Goal: Task Accomplishment & Management: Manage account settings

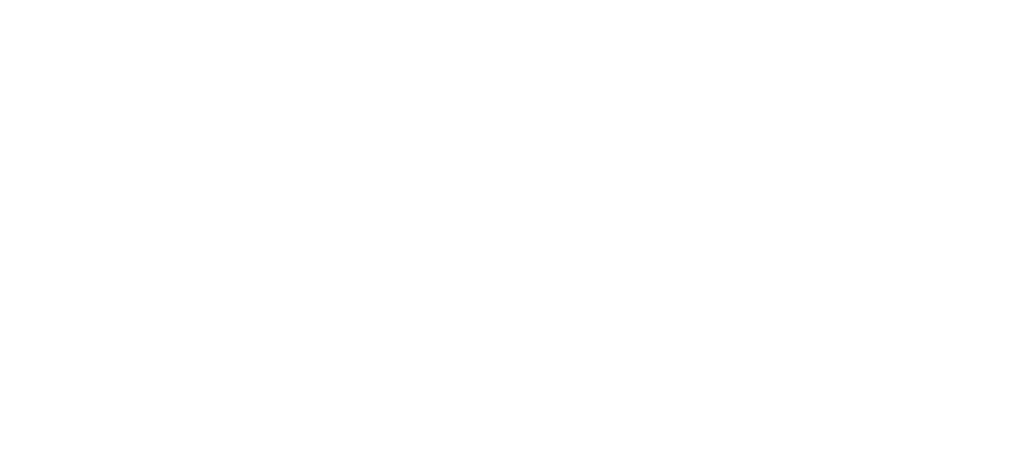
click at [498, 261] on img at bounding box center [517, 238] width 64 height 64
click at [514, 239] on img at bounding box center [517, 238] width 64 height 64
drag, startPoint x: 514, startPoint y: 239, endPoint x: 526, endPoint y: 227, distance: 17.0
click at [515, 238] on img at bounding box center [517, 238] width 64 height 64
drag, startPoint x: 850, startPoint y: 0, endPoint x: 948, endPoint y: 58, distance: 113.8
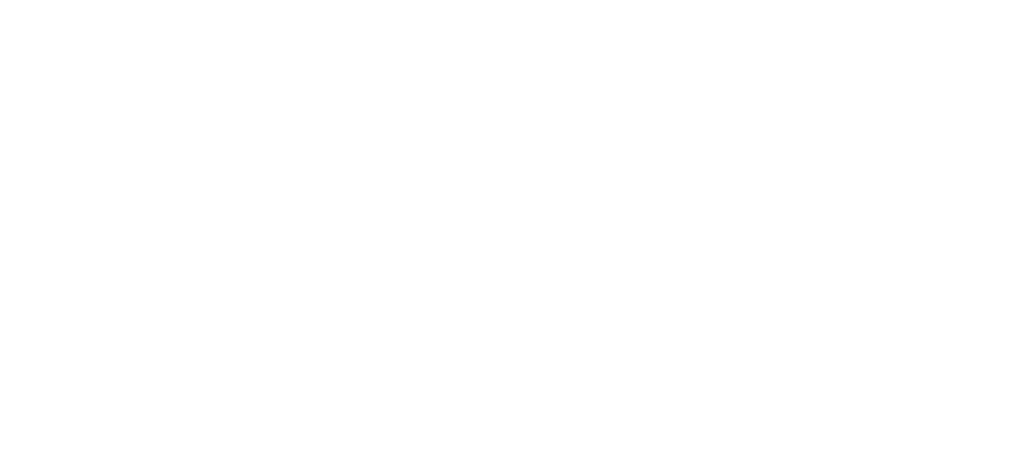
click at [948, 58] on div at bounding box center [516, 237] width 1033 height 475
click at [927, 143] on div at bounding box center [516, 237] width 1033 height 475
click at [976, 410] on div at bounding box center [799, 369] width 1599 height 739
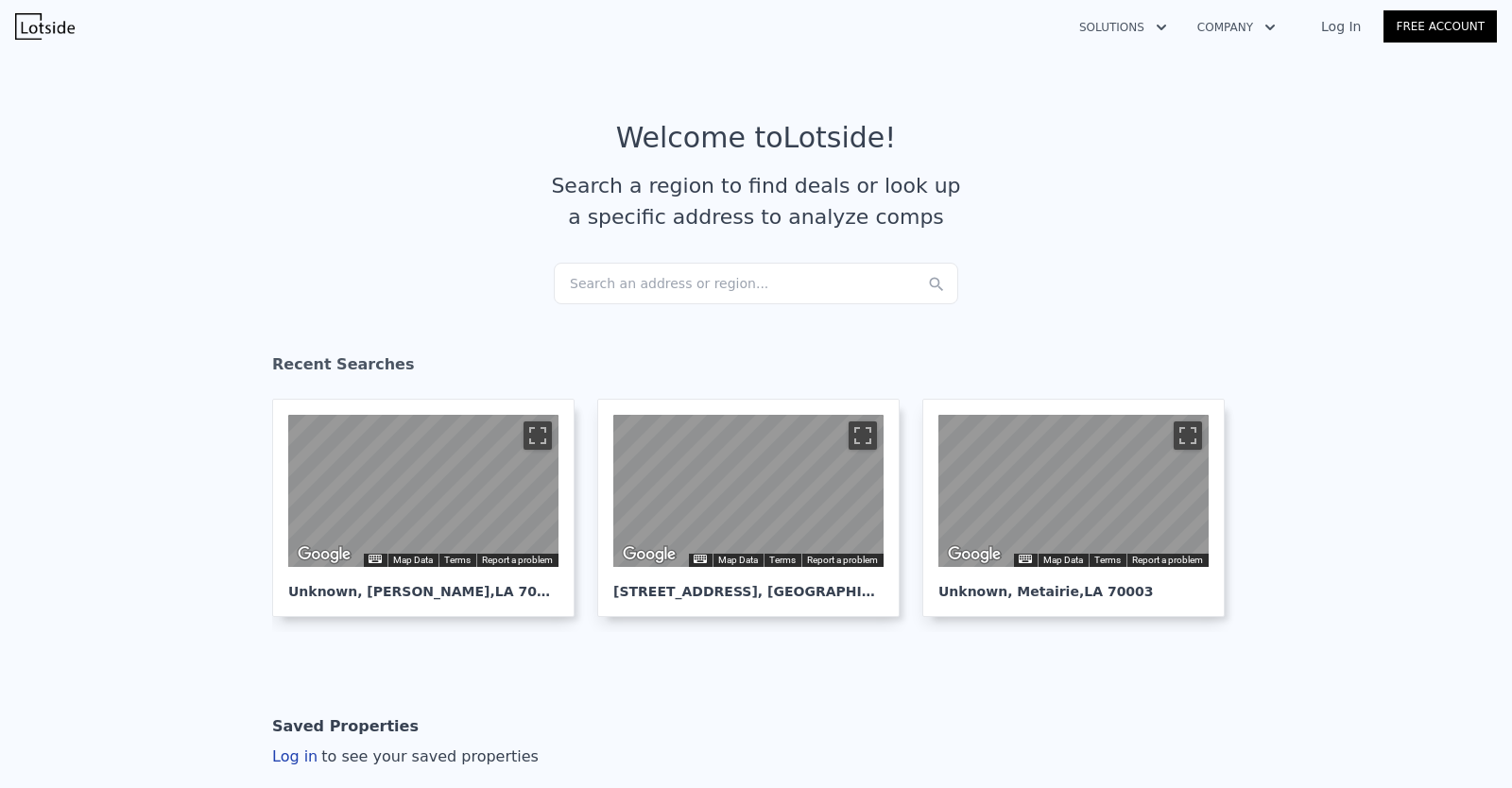
click at [1424, 35] on link "Free Account" at bounding box center [1440, 26] width 113 height 32
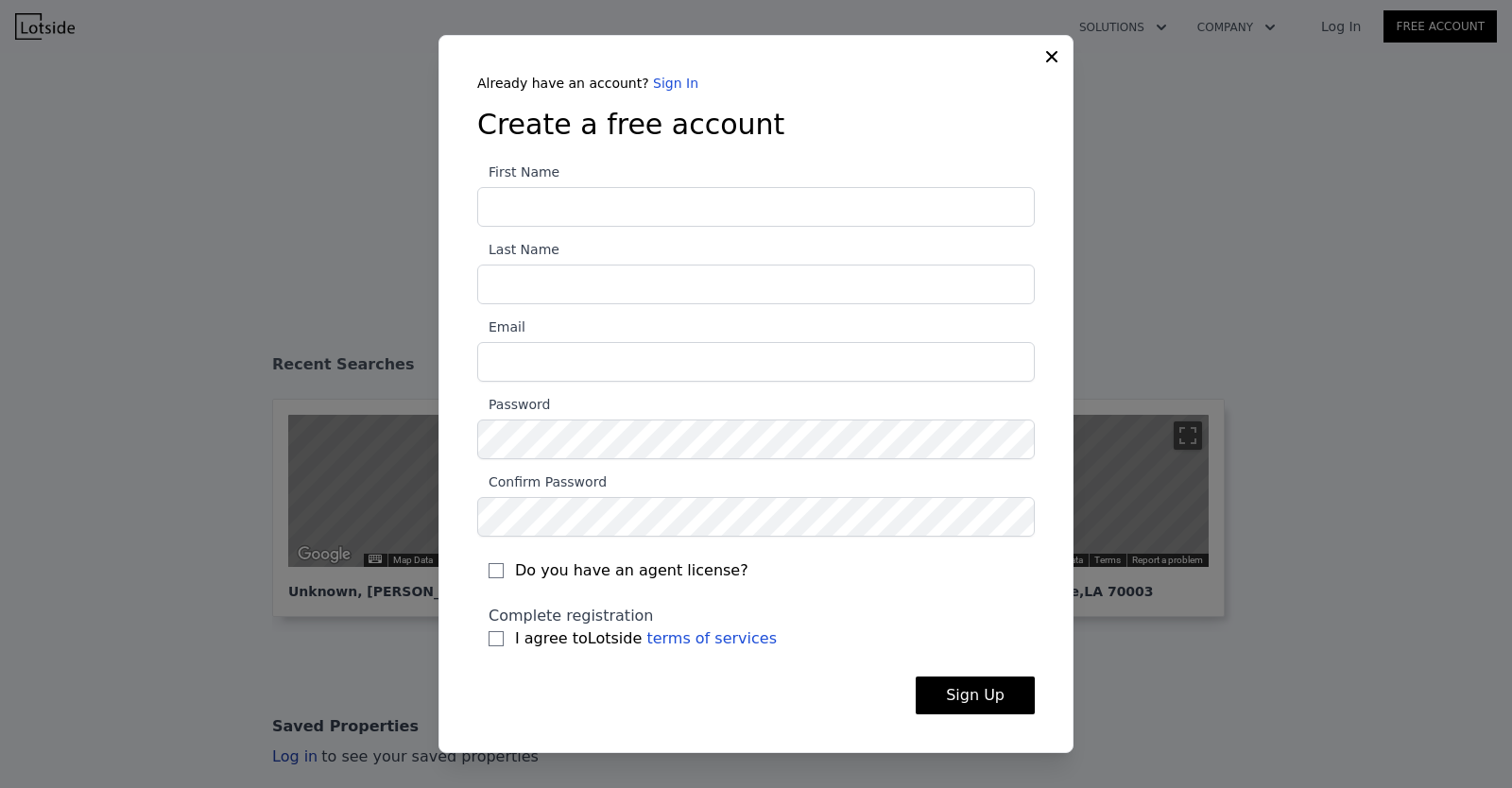
click at [659, 83] on div "Already have an account? Sign In Create a free account First Name Last Name Ema…" at bounding box center [756, 410] width 618 height 672
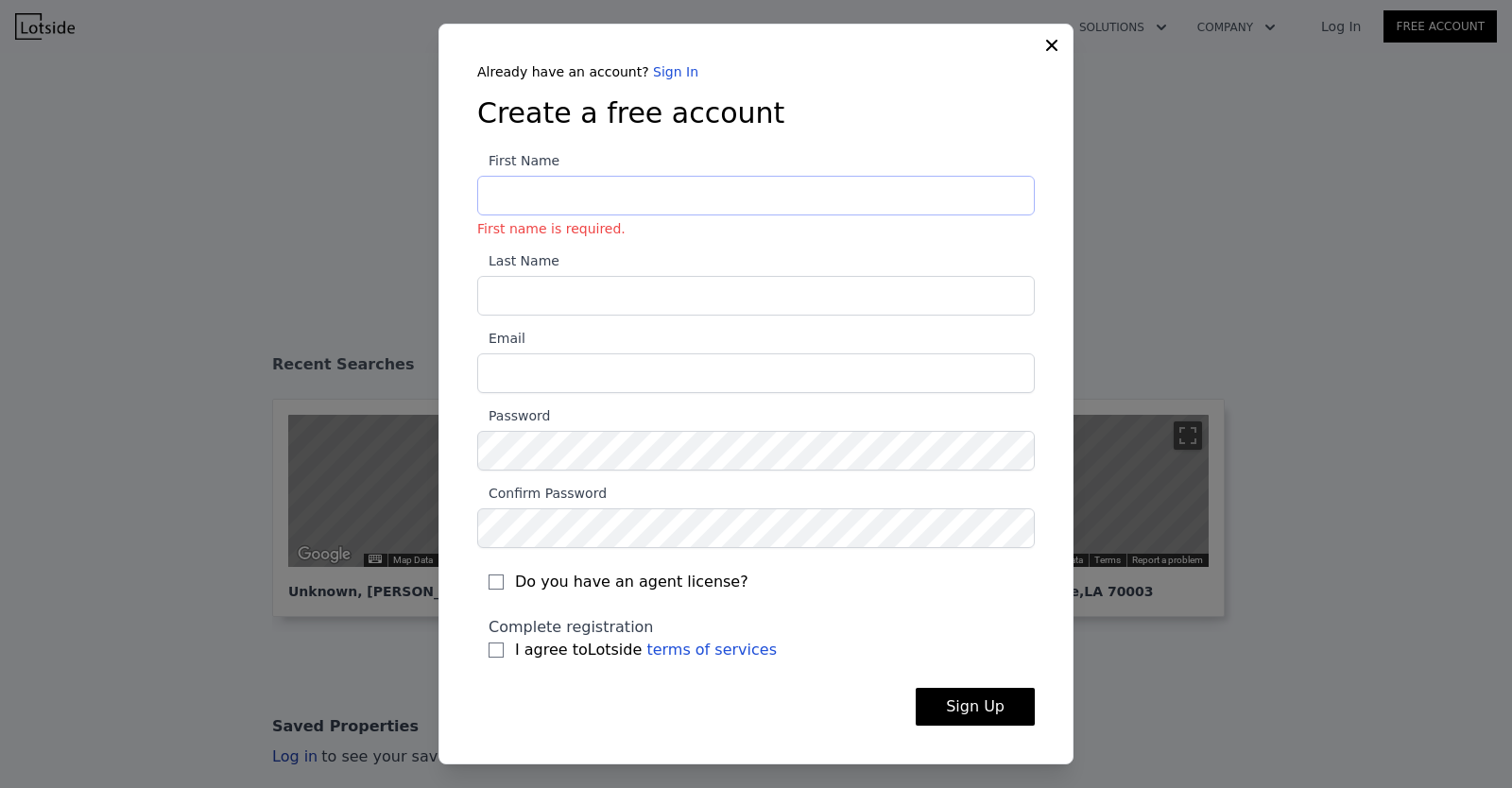
click at [589, 203] on input "First Name First name is required." at bounding box center [756, 196] width 558 height 40
type input "Danita"
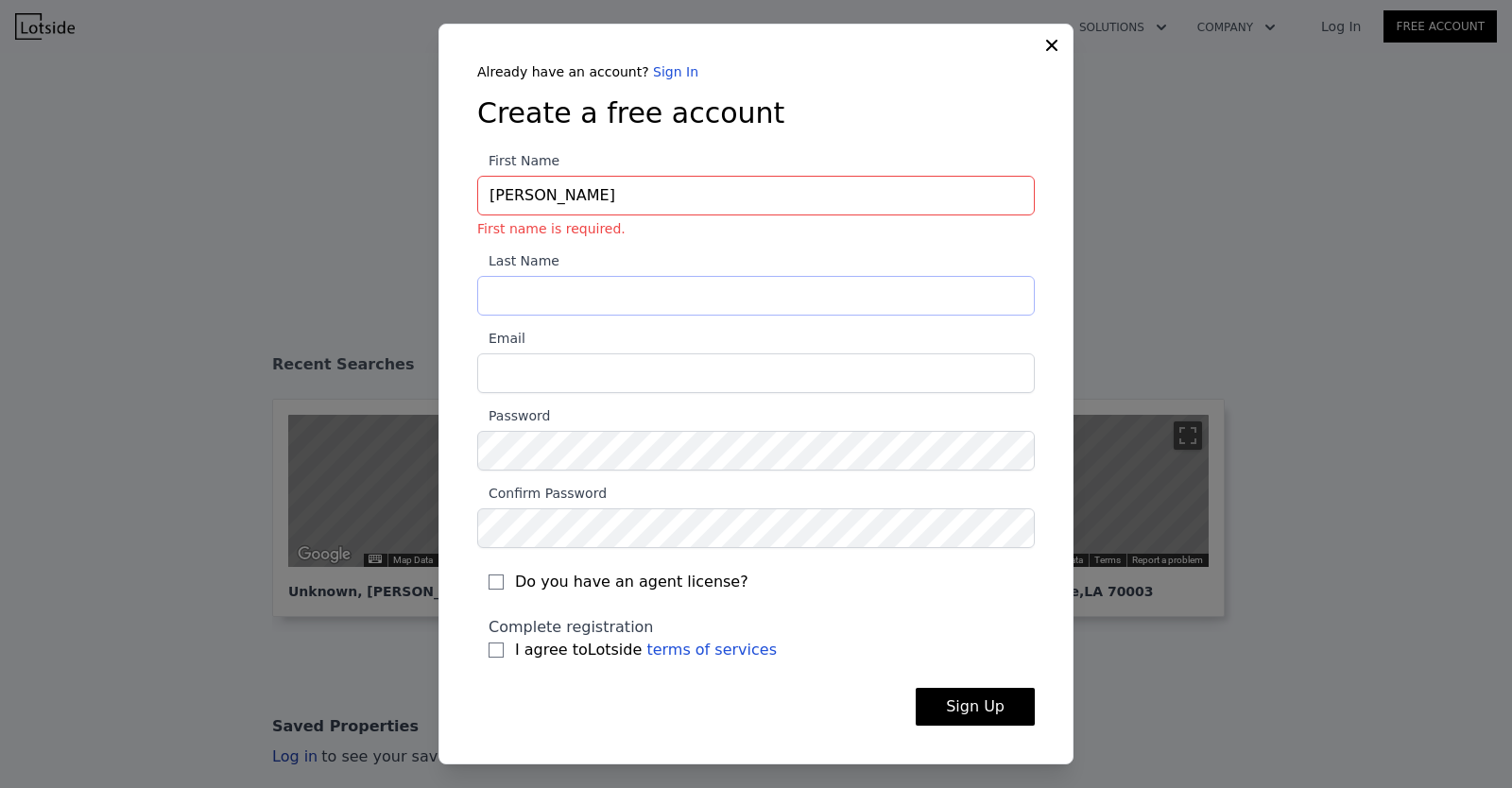
type input "Maxsween"
type input "lanzapropertiesllc@yahoo.com"
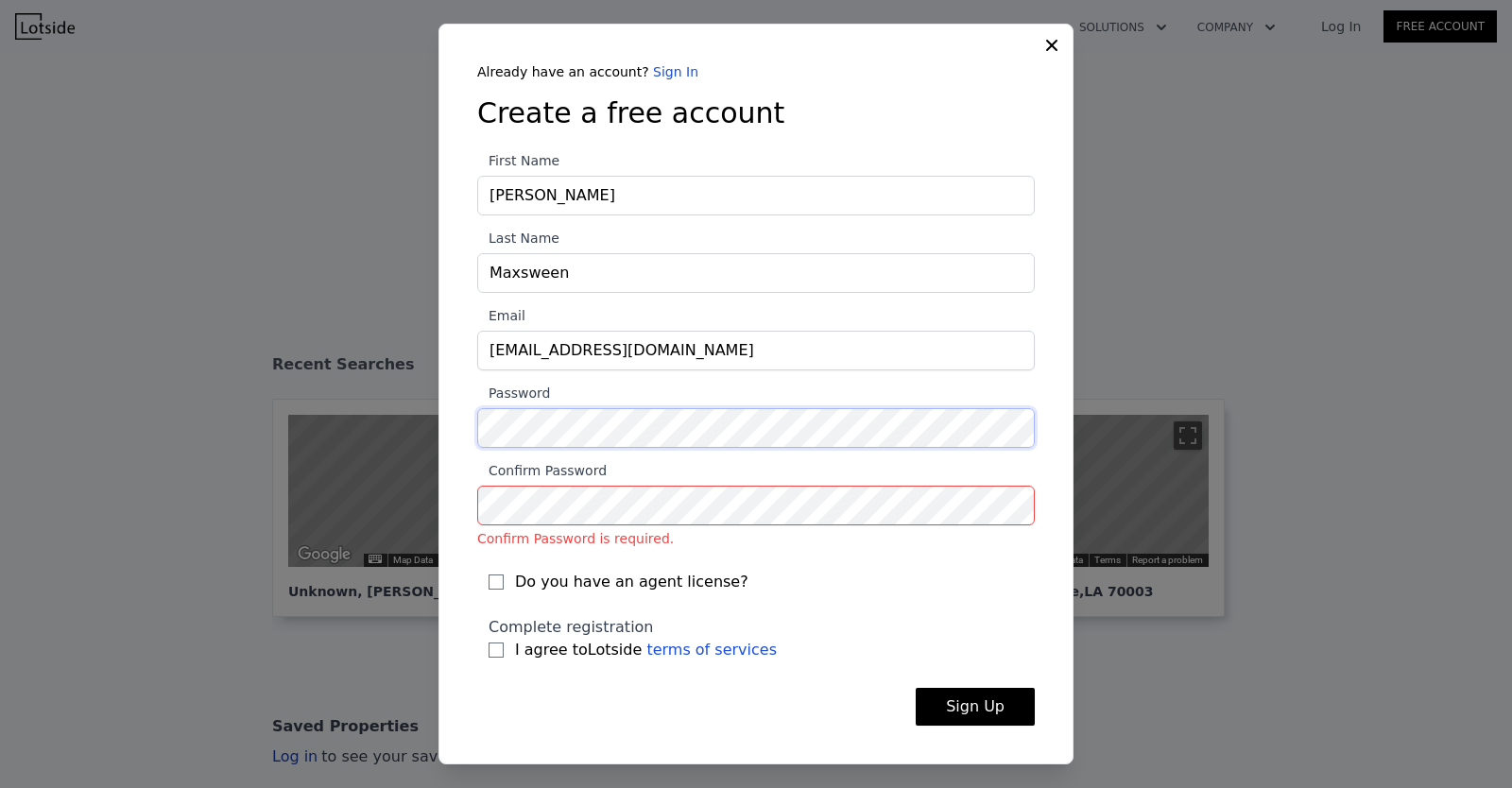
click at [332, 444] on div "​ Already have an account? Sign In Create a free account First Name Danita Last…" at bounding box center [756, 394] width 1512 height 788
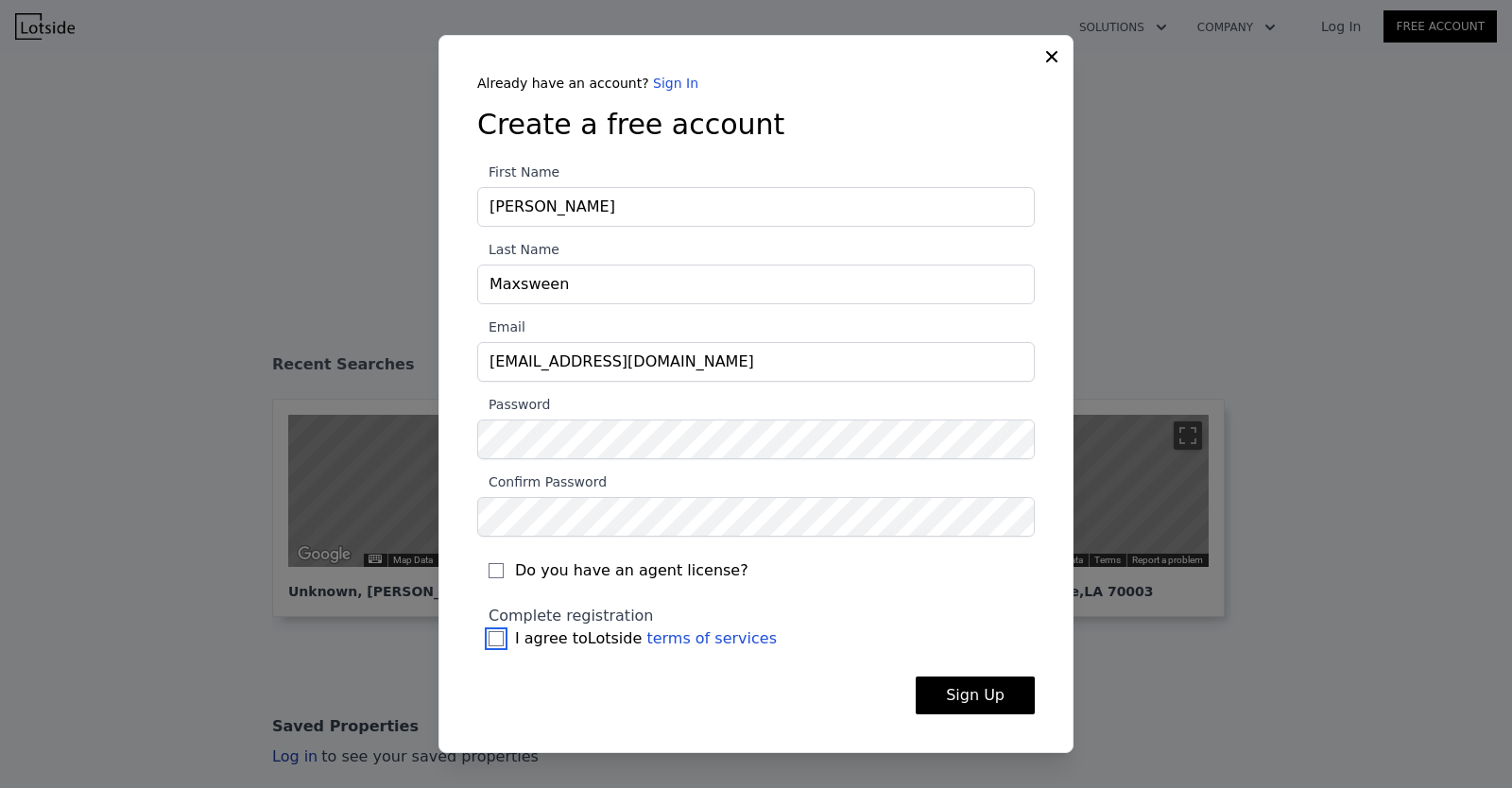
click at [493, 641] on input "I agree to Lotside terms of services" at bounding box center [496, 639] width 15 height 15
checkbox input "true"
click at [937, 699] on button "Sign Up" at bounding box center [975, 696] width 119 height 38
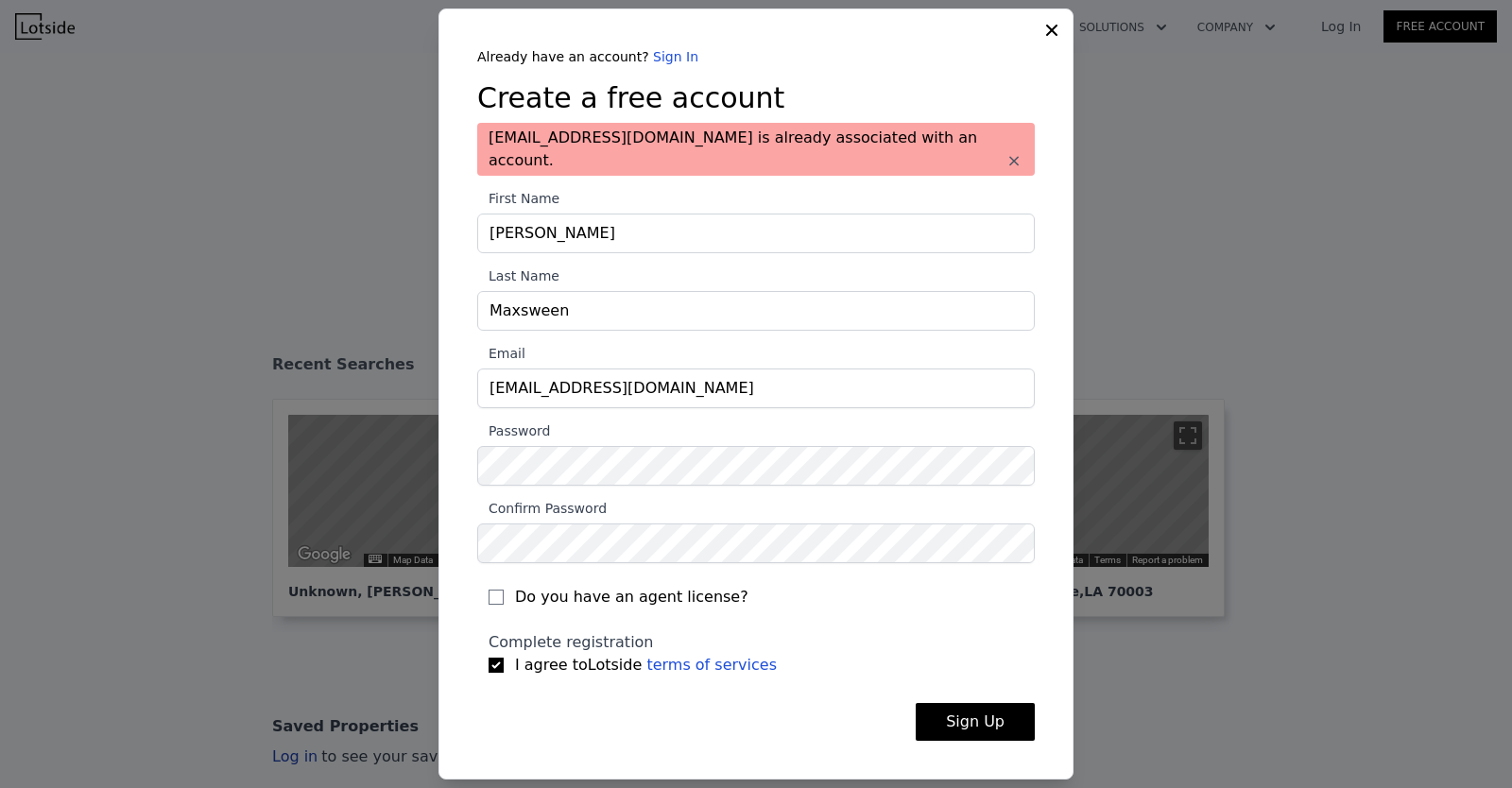
click at [663, 64] on link "Sign In" at bounding box center [676, 57] width 45 height 15
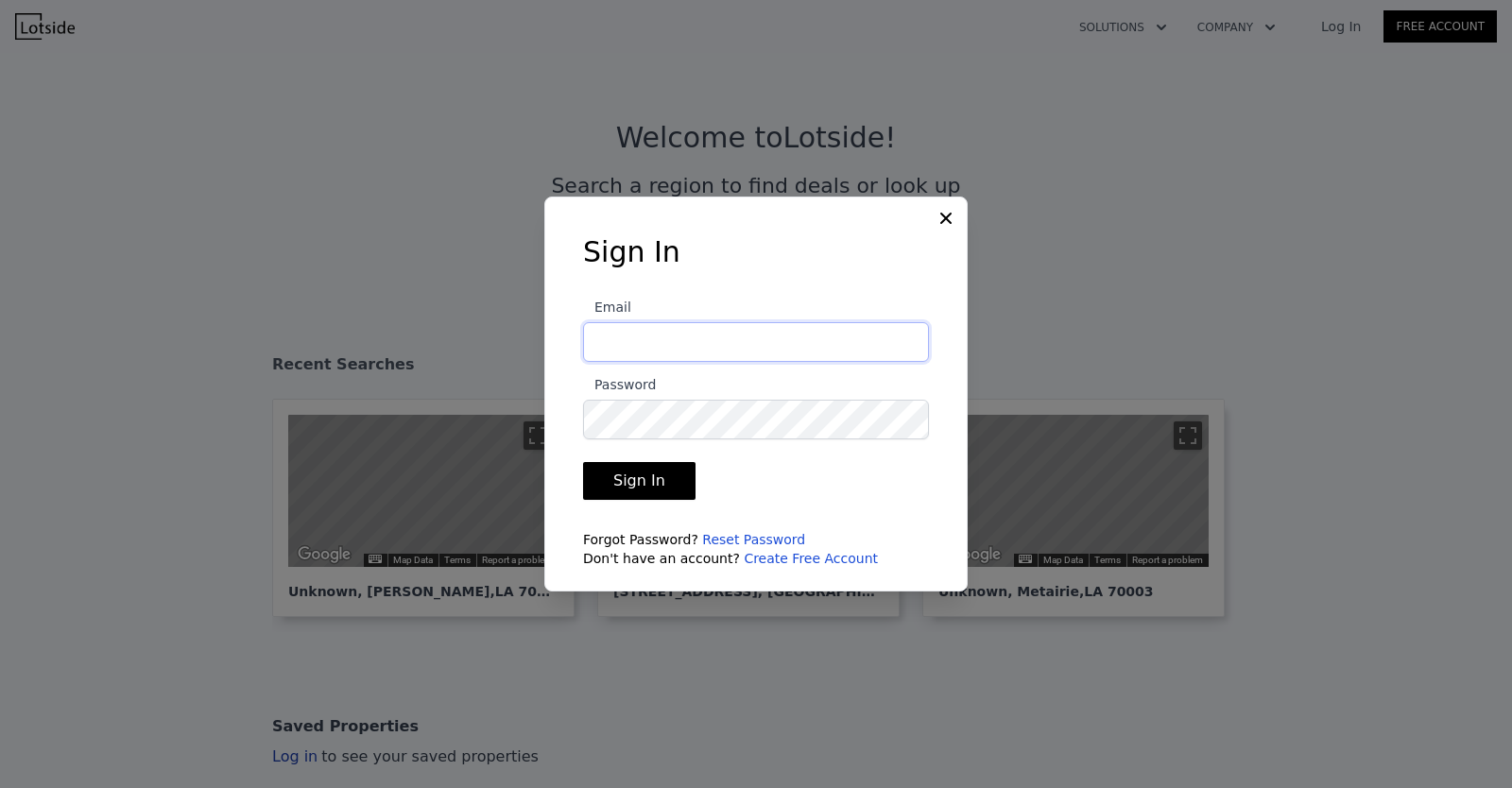
click at [725, 344] on input "Email" at bounding box center [756, 342] width 346 height 40
type input "[EMAIL_ADDRESS][DOMAIN_NAME]"
click at [755, 537] on link "Reset Password" at bounding box center [754, 540] width 103 height 15
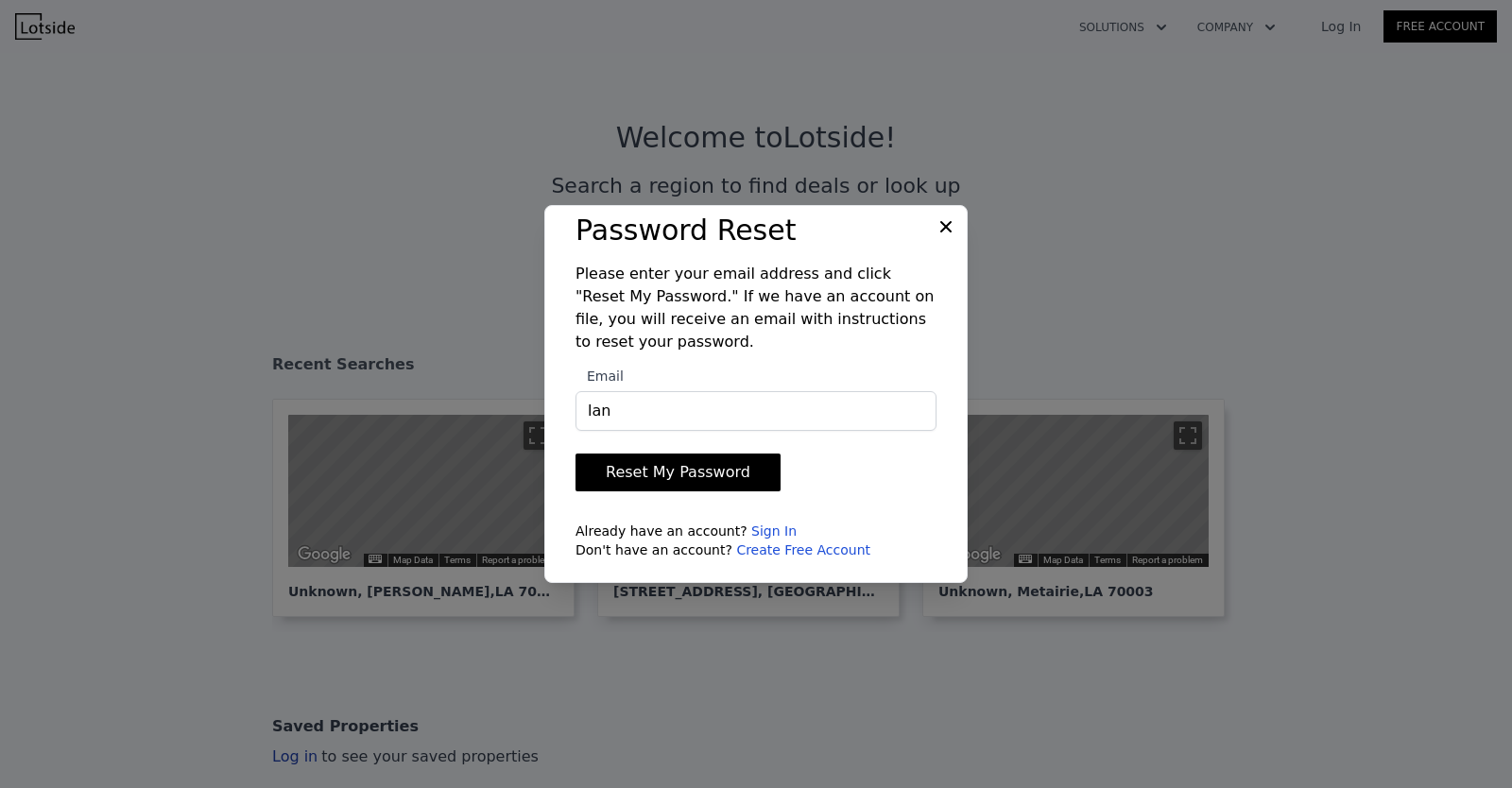
type input "[EMAIL_ADDRESS][DOMAIN_NAME]"
click at [640, 481] on button "Reset My Password" at bounding box center [678, 473] width 205 height 38
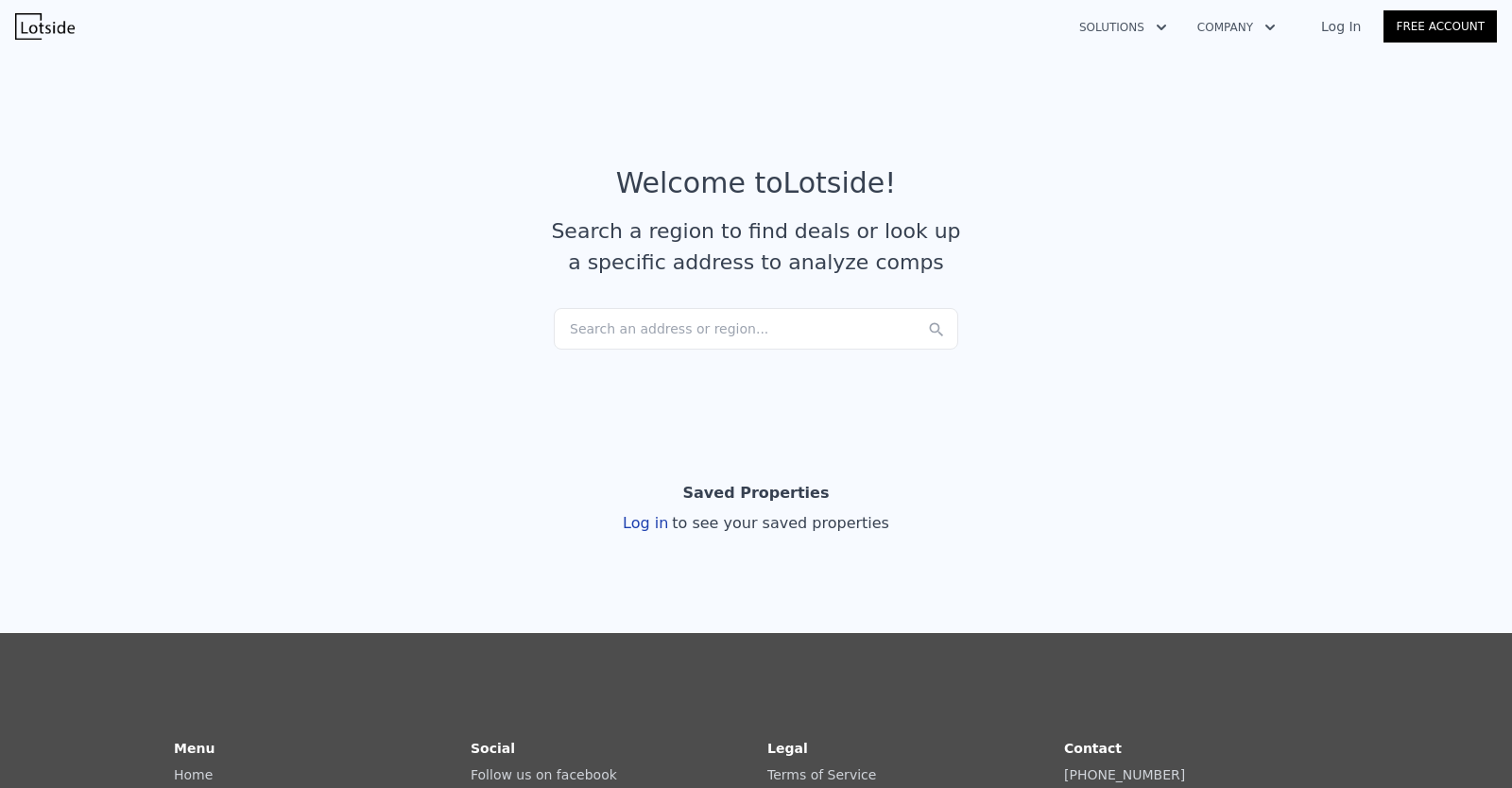
click at [731, 327] on div "Search an address or region..." at bounding box center [756, 329] width 405 height 42
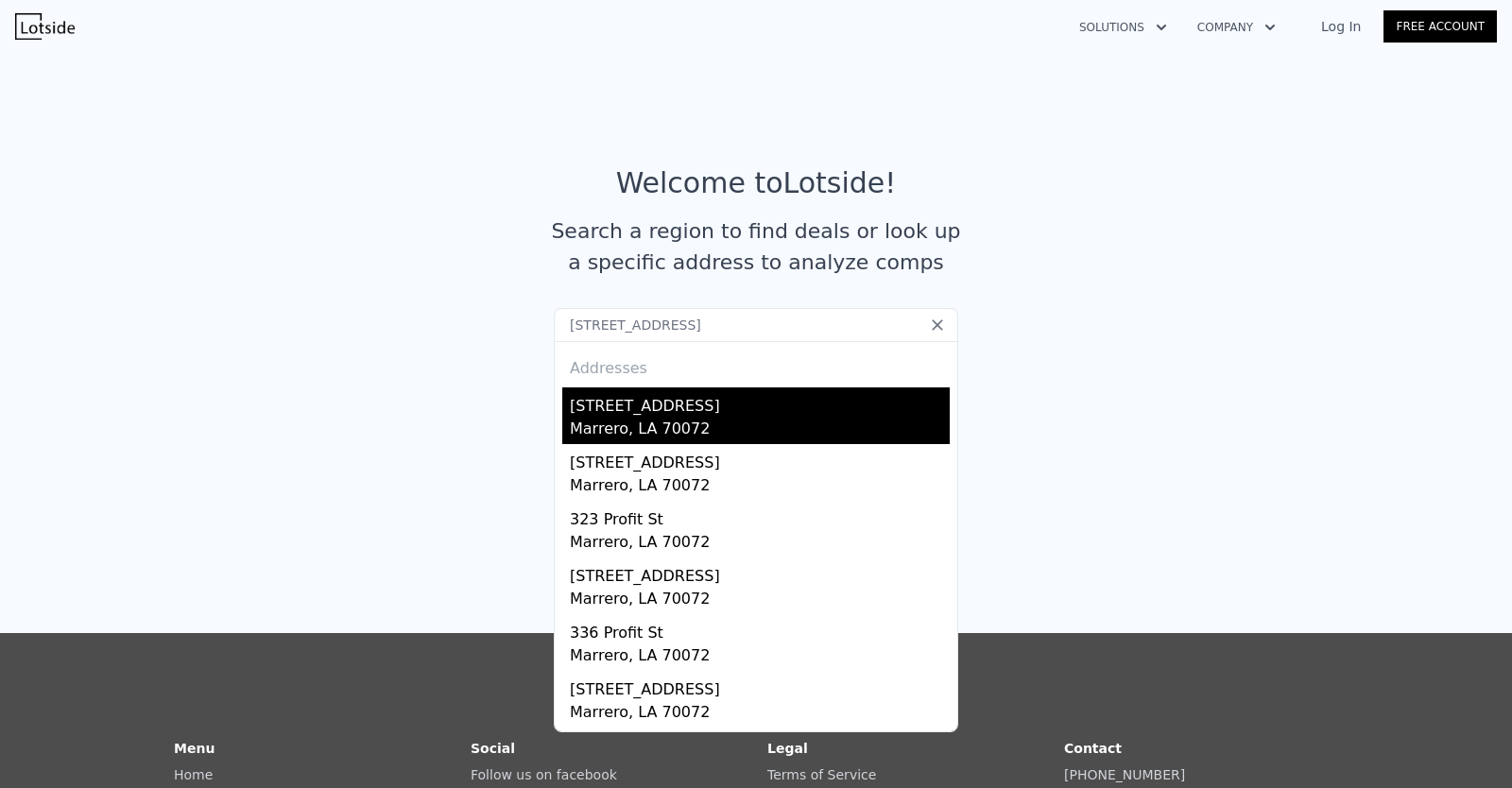
type input "[STREET_ADDRESS]"
click at [611, 413] on div "313 Profit St" at bounding box center [760, 403] width 380 height 30
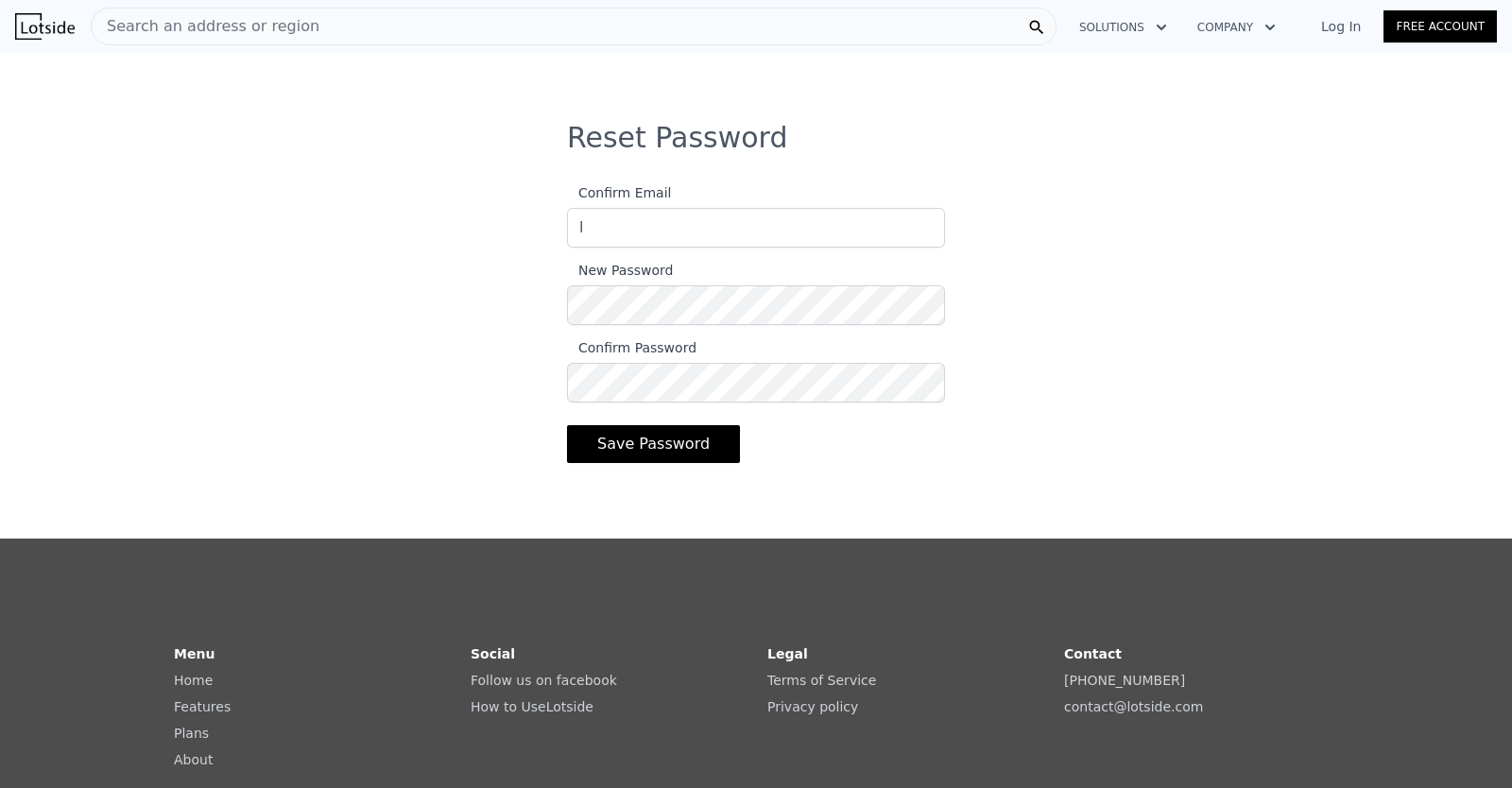
type input "[EMAIL_ADDRESS][DOMAIN_NAME]"
click at [705, 447] on button "Save Password" at bounding box center [653, 445] width 173 height 38
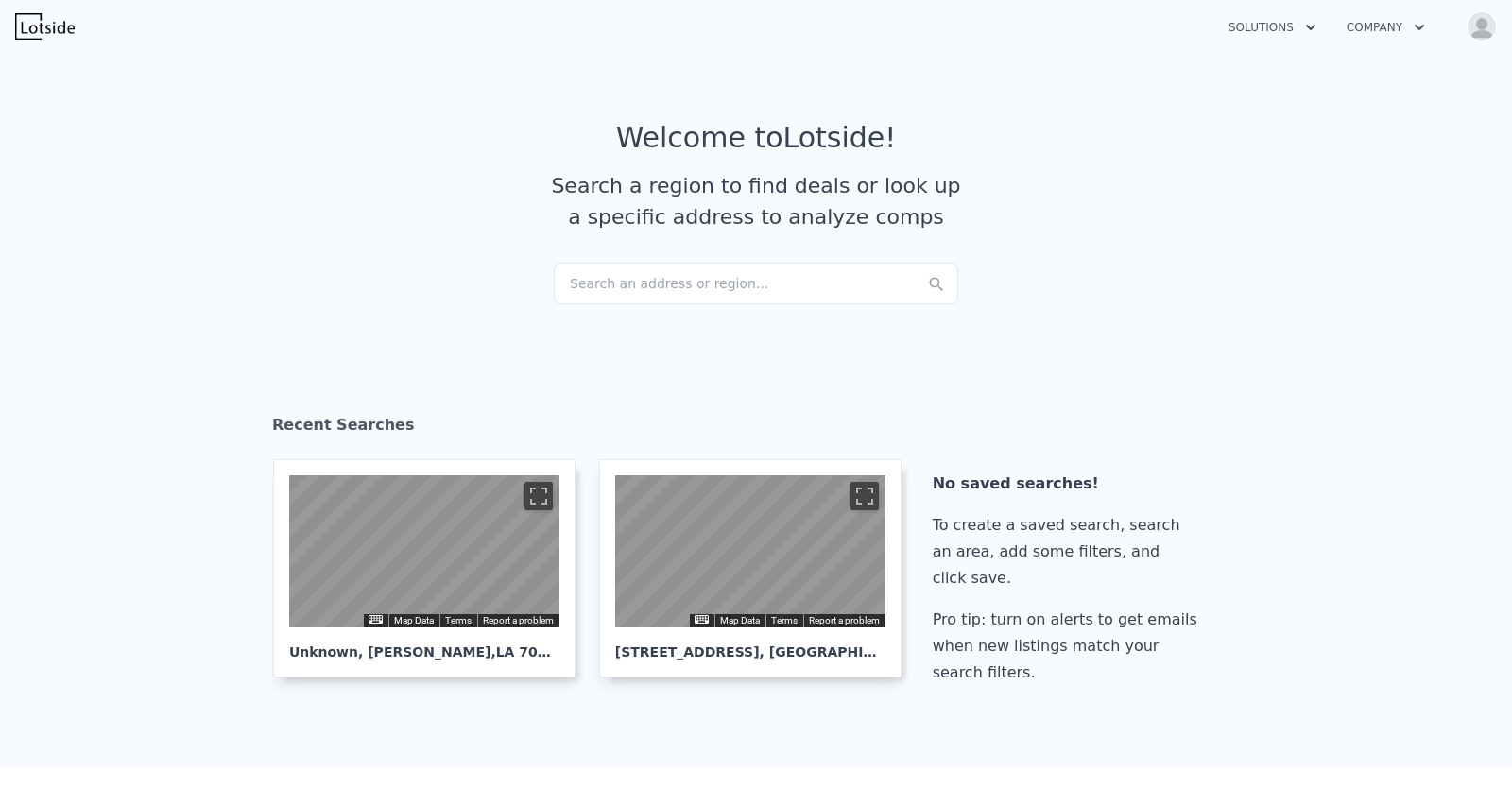
checkbox input "true"
click at [755, 279] on div "Search an address or region..." at bounding box center [756, 284] width 405 height 42
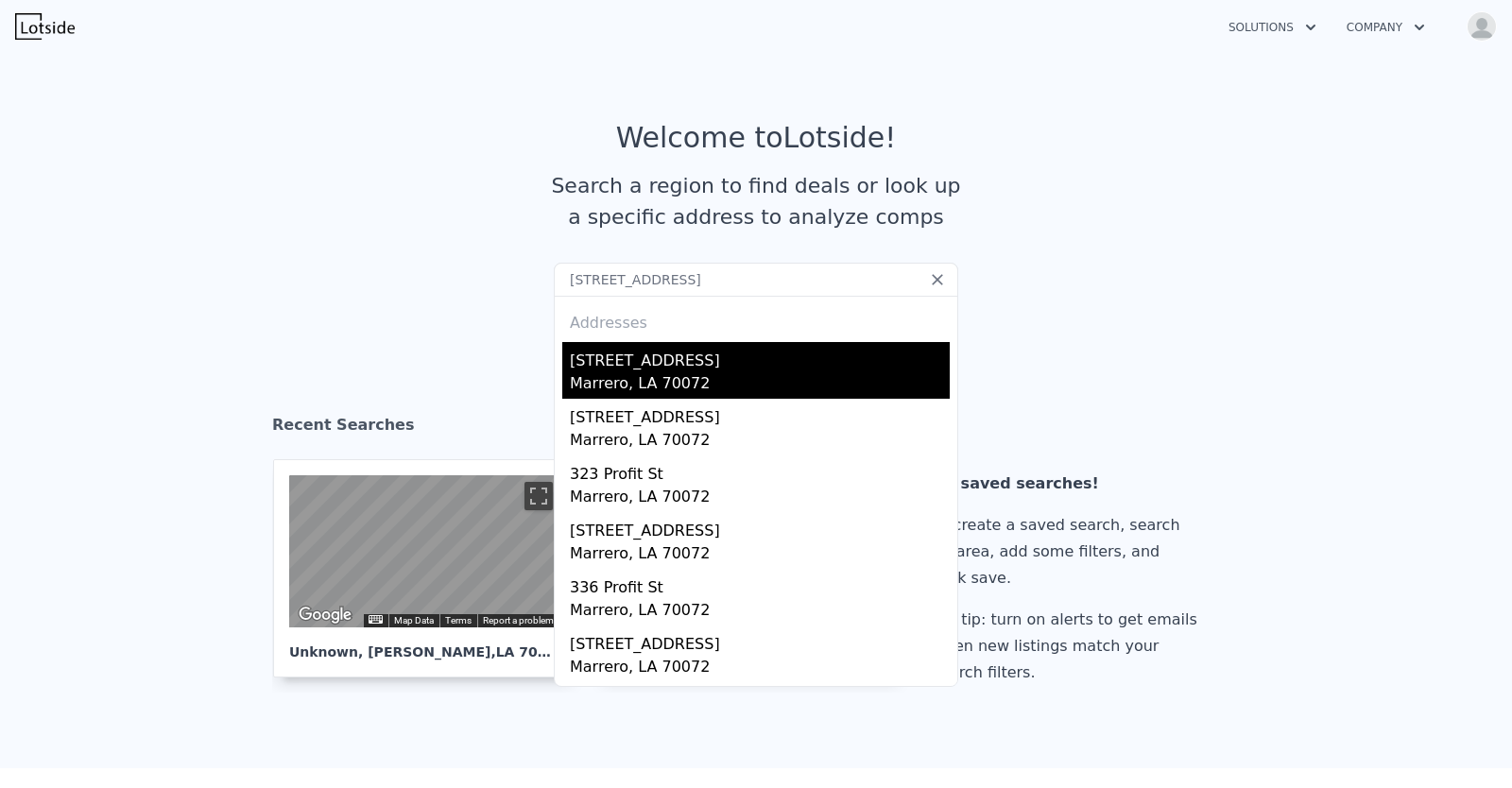
type input "[STREET_ADDRESS]"
click at [667, 371] on div "[STREET_ADDRESS]" at bounding box center [760, 358] width 380 height 30
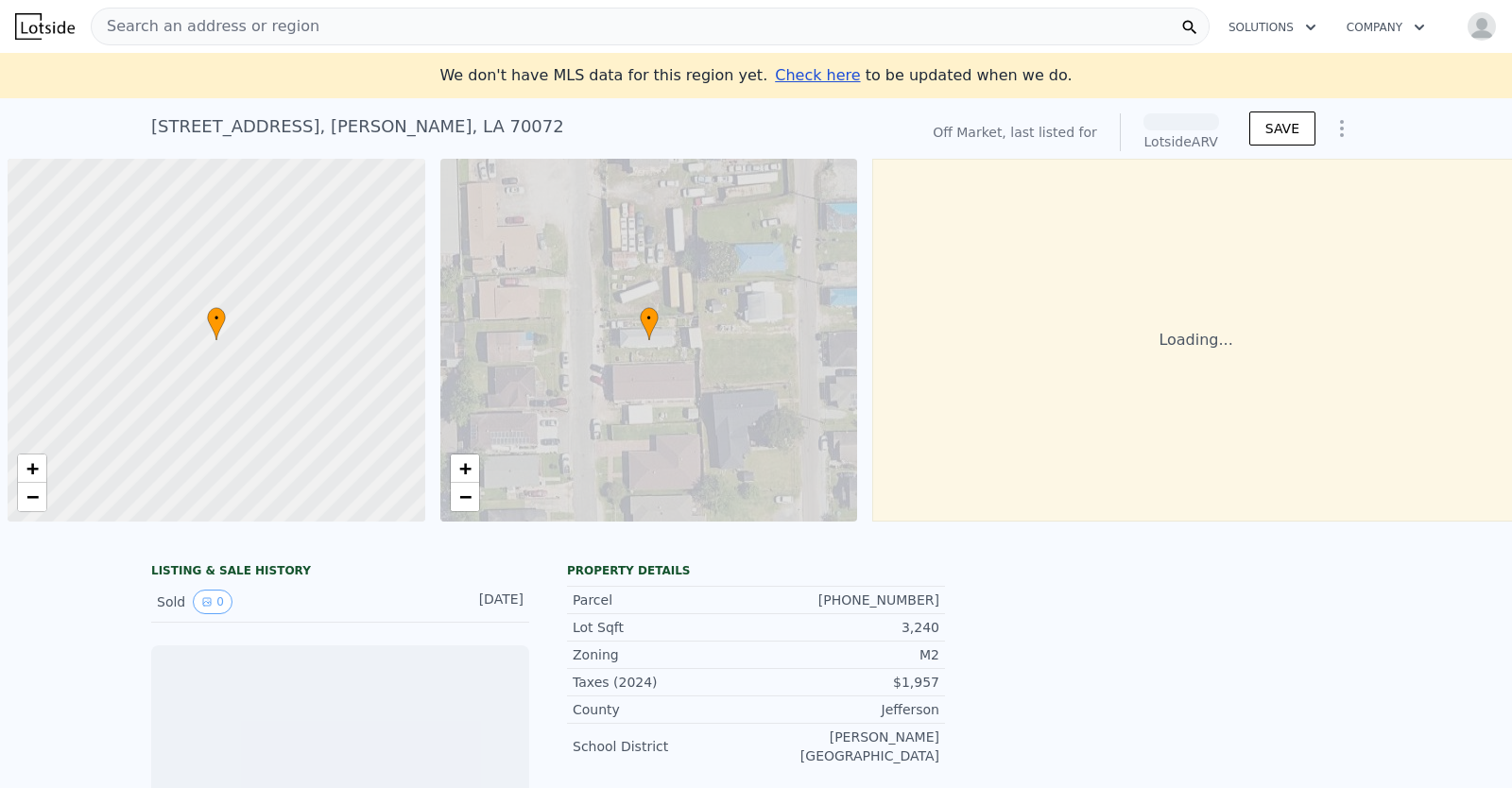
scroll to position [0, 8]
